Goal: Transaction & Acquisition: Purchase product/service

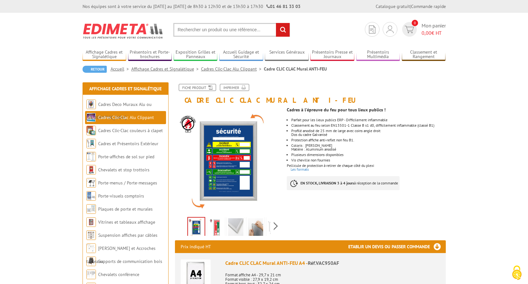
drag, startPoint x: 474, startPoint y: 283, endPoint x: 474, endPoint y: 280, distance: 3.3
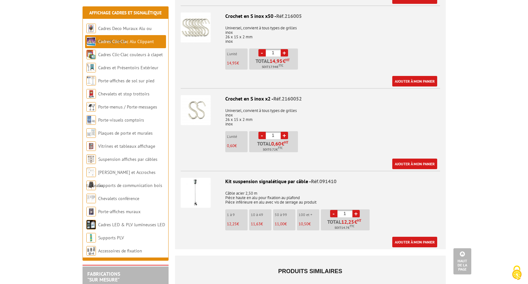
scroll to position [956, 0]
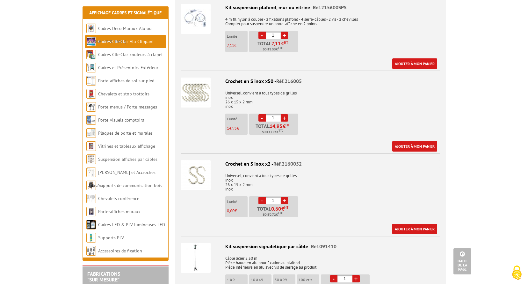
click at [283, 117] on link "+" at bounding box center [284, 117] width 7 height 7
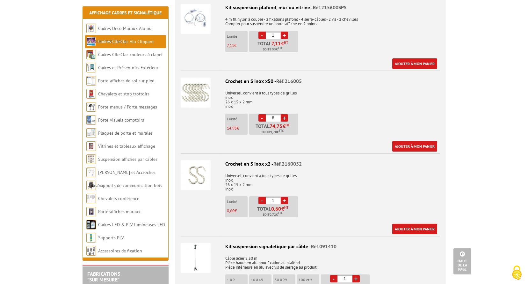
click at [283, 117] on link "+" at bounding box center [284, 117] width 7 height 7
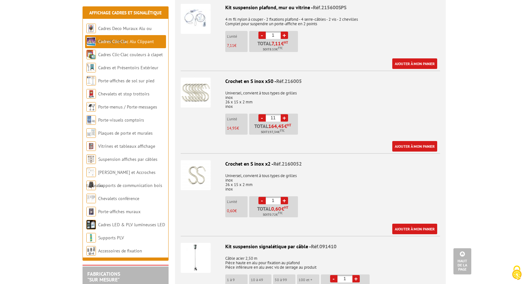
click at [283, 117] on link "+" at bounding box center [284, 117] width 7 height 7
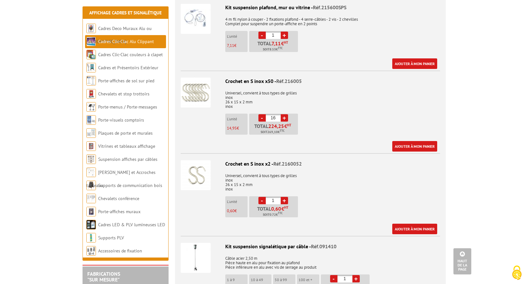
click at [283, 117] on link "+" at bounding box center [284, 117] width 7 height 7
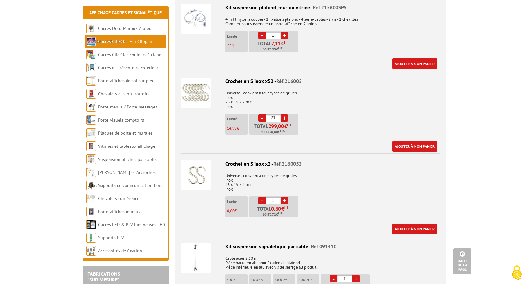
click at [283, 117] on link "+" at bounding box center [284, 117] width 7 height 7
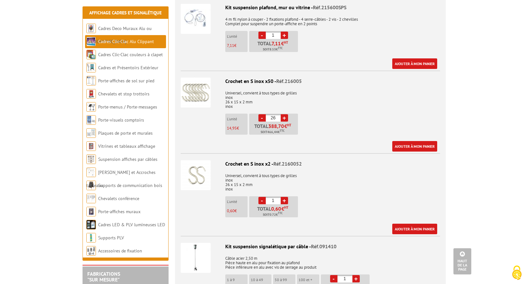
click at [283, 117] on link "+" at bounding box center [284, 117] width 7 height 7
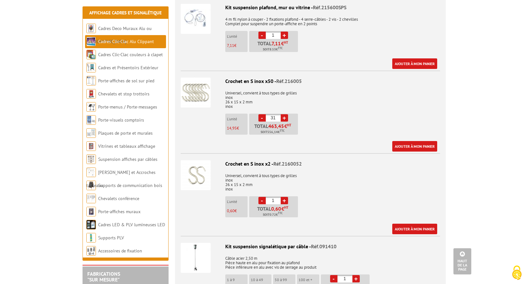
click at [283, 117] on link "+" at bounding box center [284, 117] width 7 height 7
click at [283, 116] on link "+" at bounding box center [284, 117] width 7 height 7
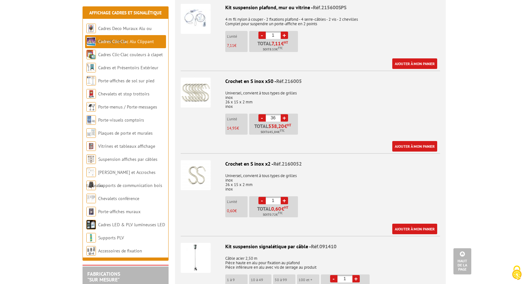
click at [283, 116] on link "+" at bounding box center [284, 117] width 7 height 7
type input "39"
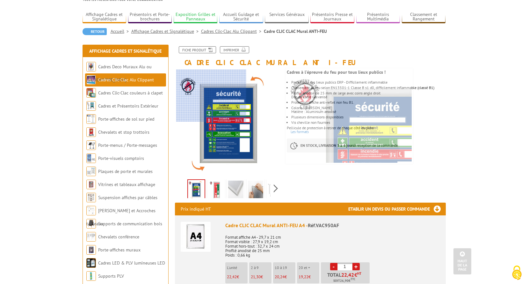
scroll to position [0, 0]
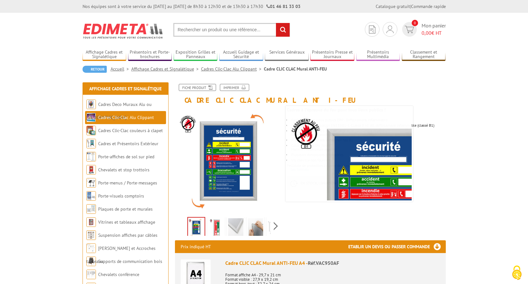
click at [200, 28] on input "text" at bounding box center [231, 30] width 117 height 14
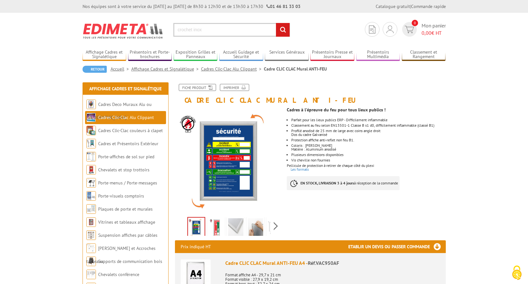
type input "crochet inox"
click at [276, 23] on input "rechercher" at bounding box center [283, 30] width 14 height 14
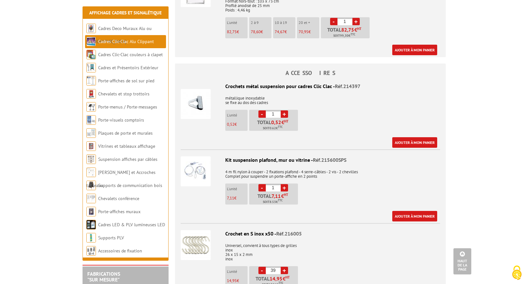
scroll to position [861, 0]
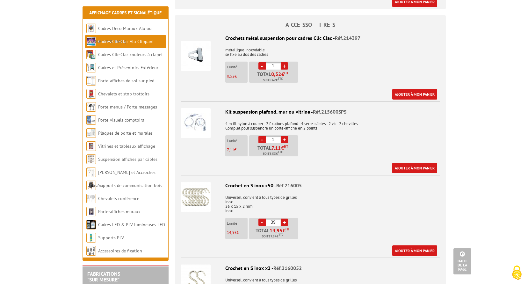
click at [194, 186] on img at bounding box center [196, 197] width 30 height 30
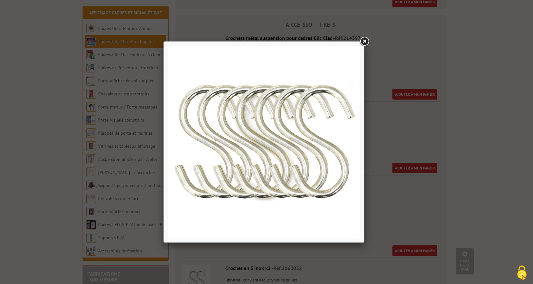
click at [365, 41] on link at bounding box center [364, 41] width 11 height 11
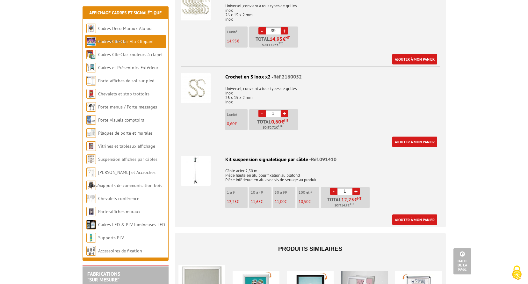
scroll to position [1020, 0]
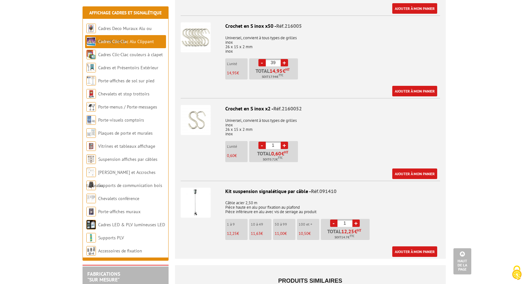
click at [189, 118] on img at bounding box center [196, 120] width 30 height 30
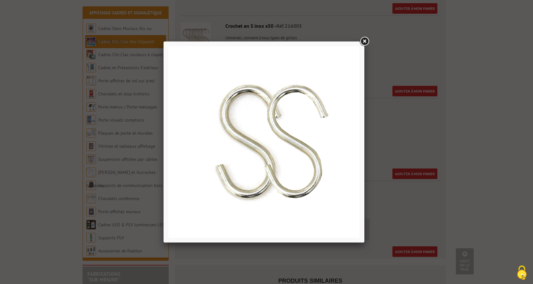
click at [425, 160] on div at bounding box center [266, 142] width 533 height 284
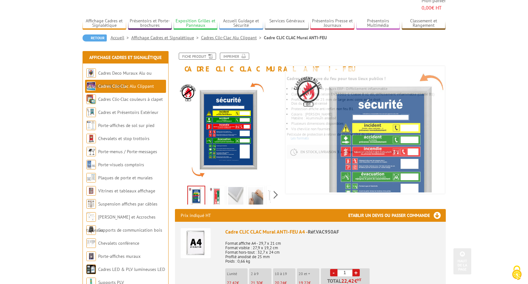
scroll to position [0, 0]
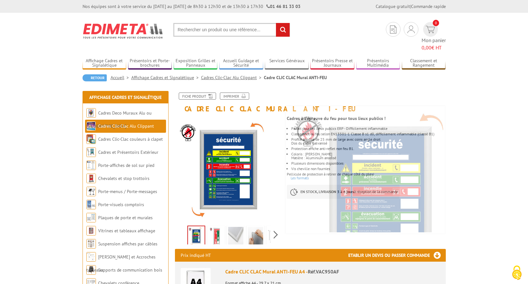
click at [207, 35] on input "text" at bounding box center [231, 30] width 117 height 14
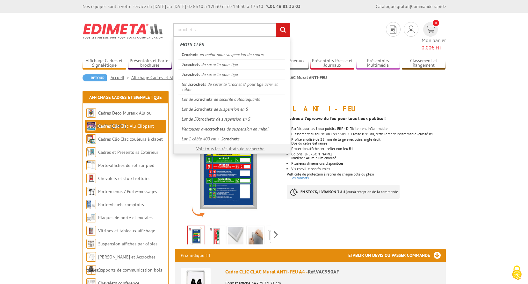
type input "crochet s"
click at [276, 23] on input "rechercher" at bounding box center [283, 30] width 14 height 14
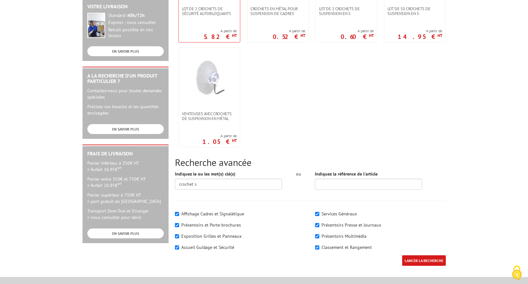
scroll to position [223, 0]
